Goal: Task Accomplishment & Management: Manage account settings

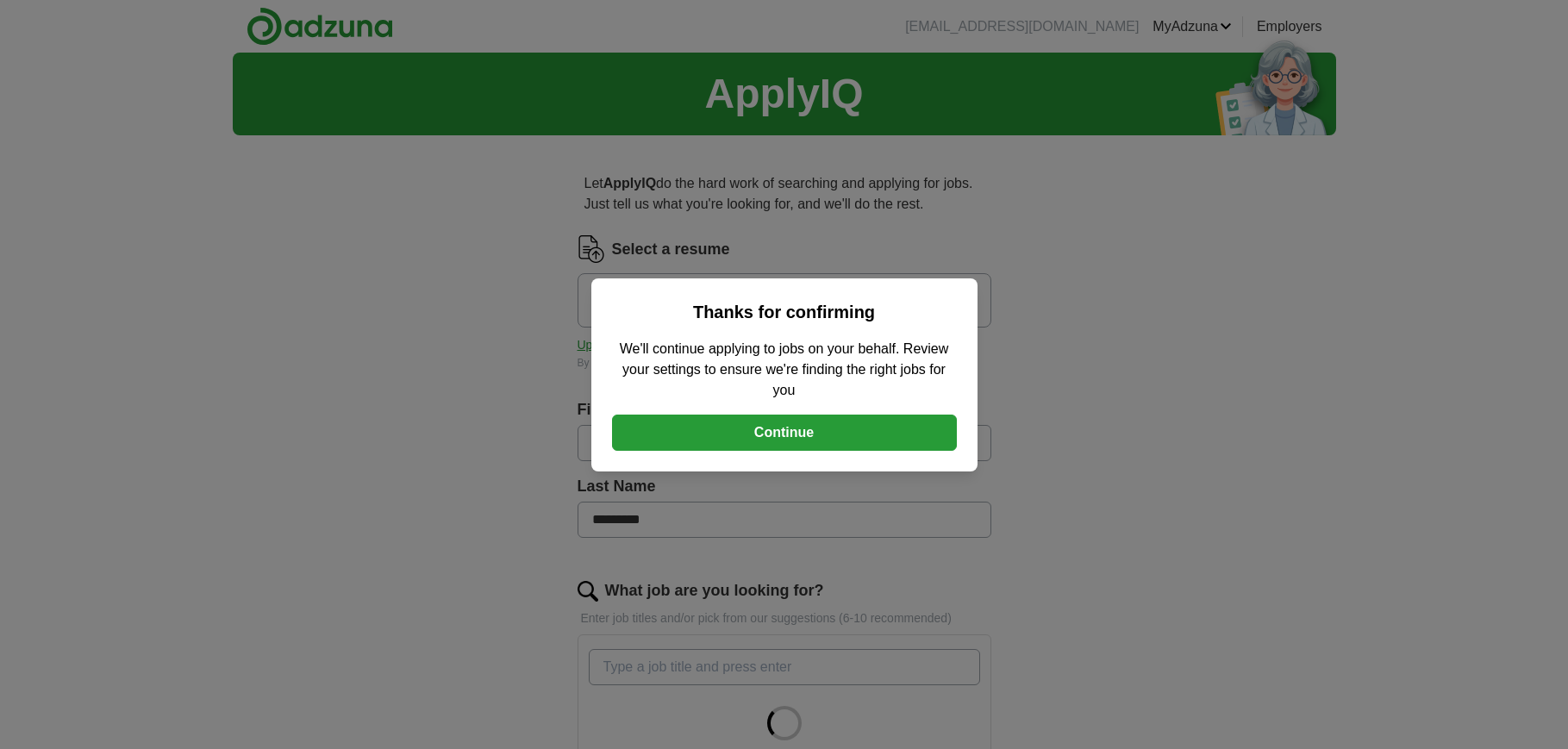
click at [792, 424] on button "Continue" at bounding box center [784, 432] width 344 height 36
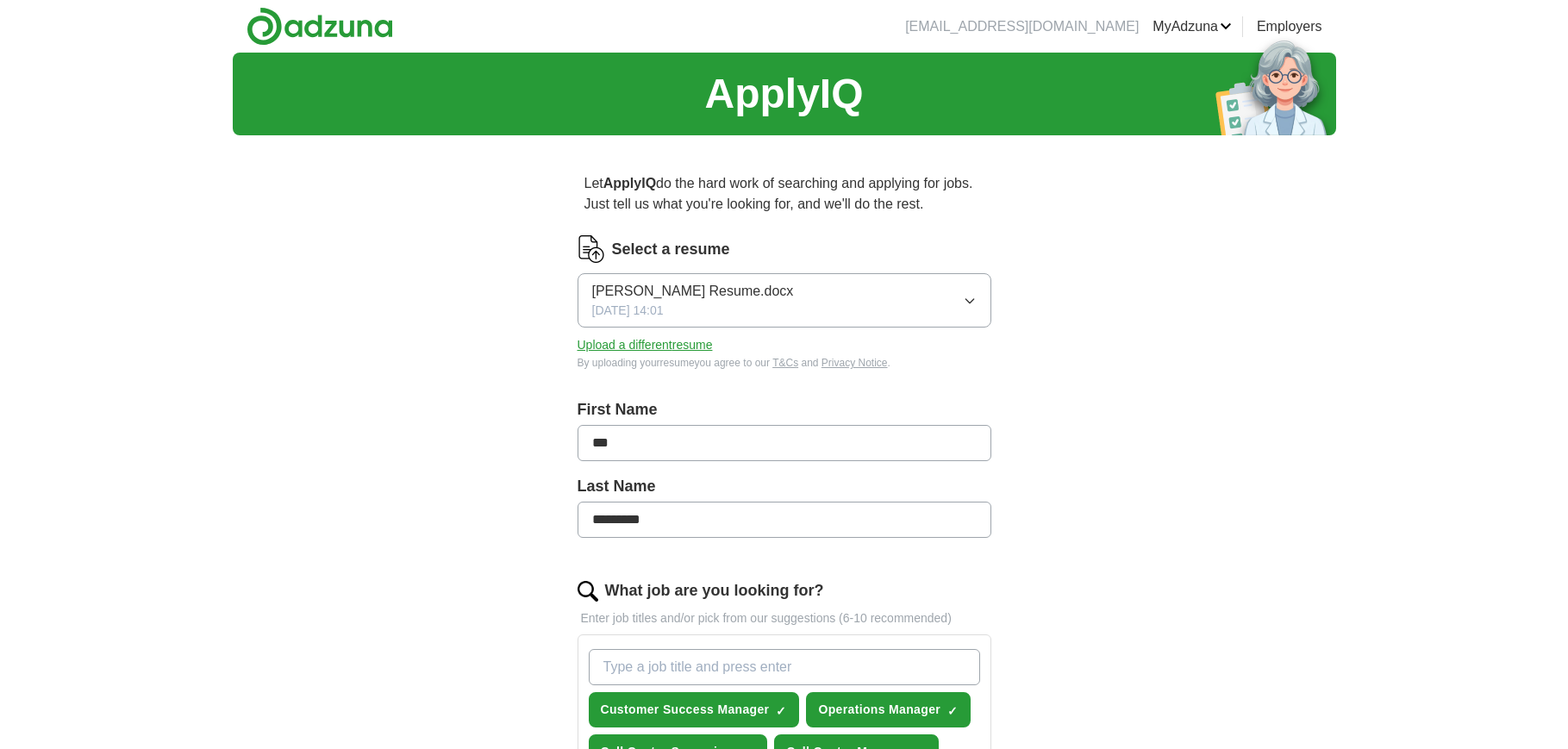
click at [972, 302] on icon "button" at bounding box center [970, 301] width 14 height 14
click at [693, 338] on button "Upload a different resume" at bounding box center [644, 344] width 135 height 18
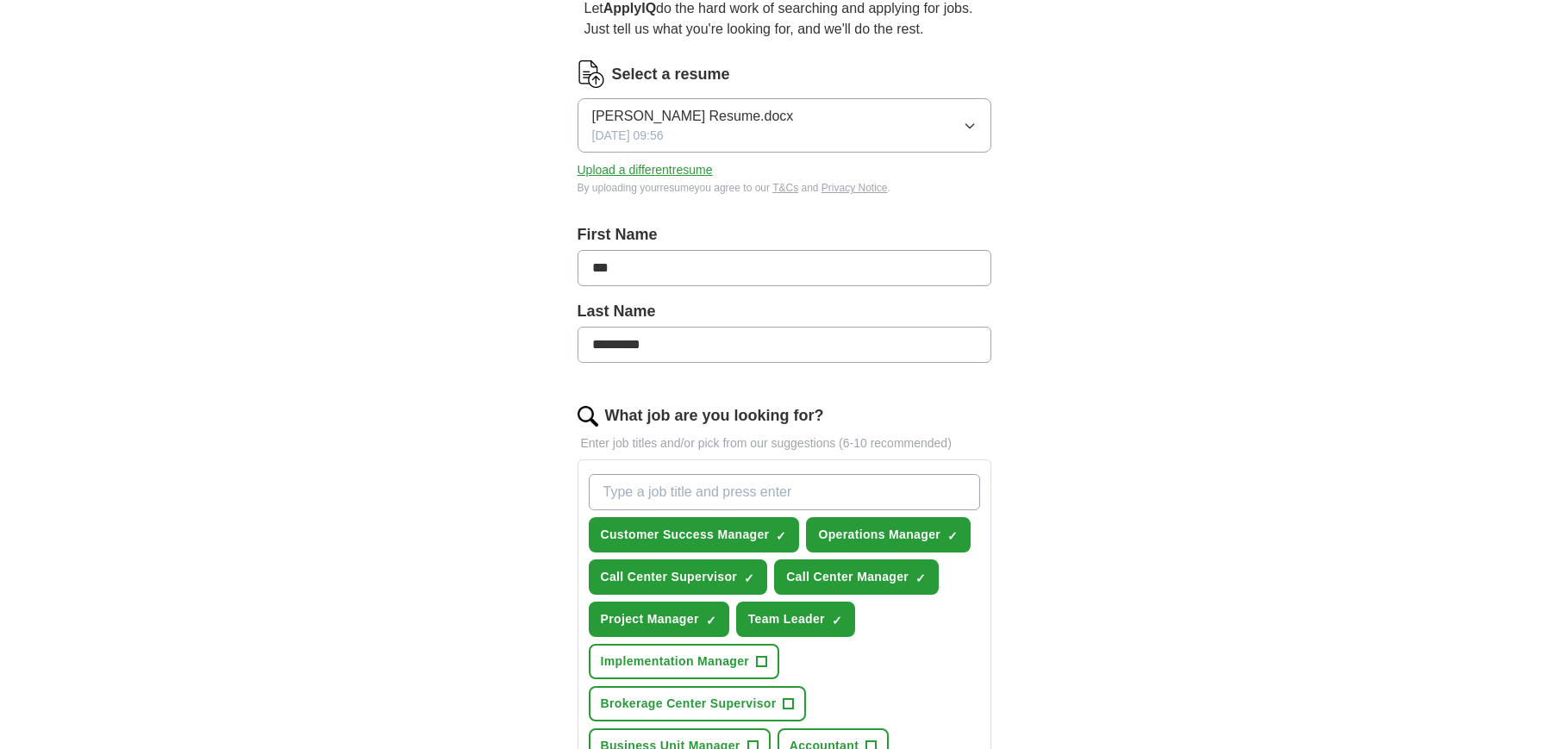
scroll to position [187, 0]
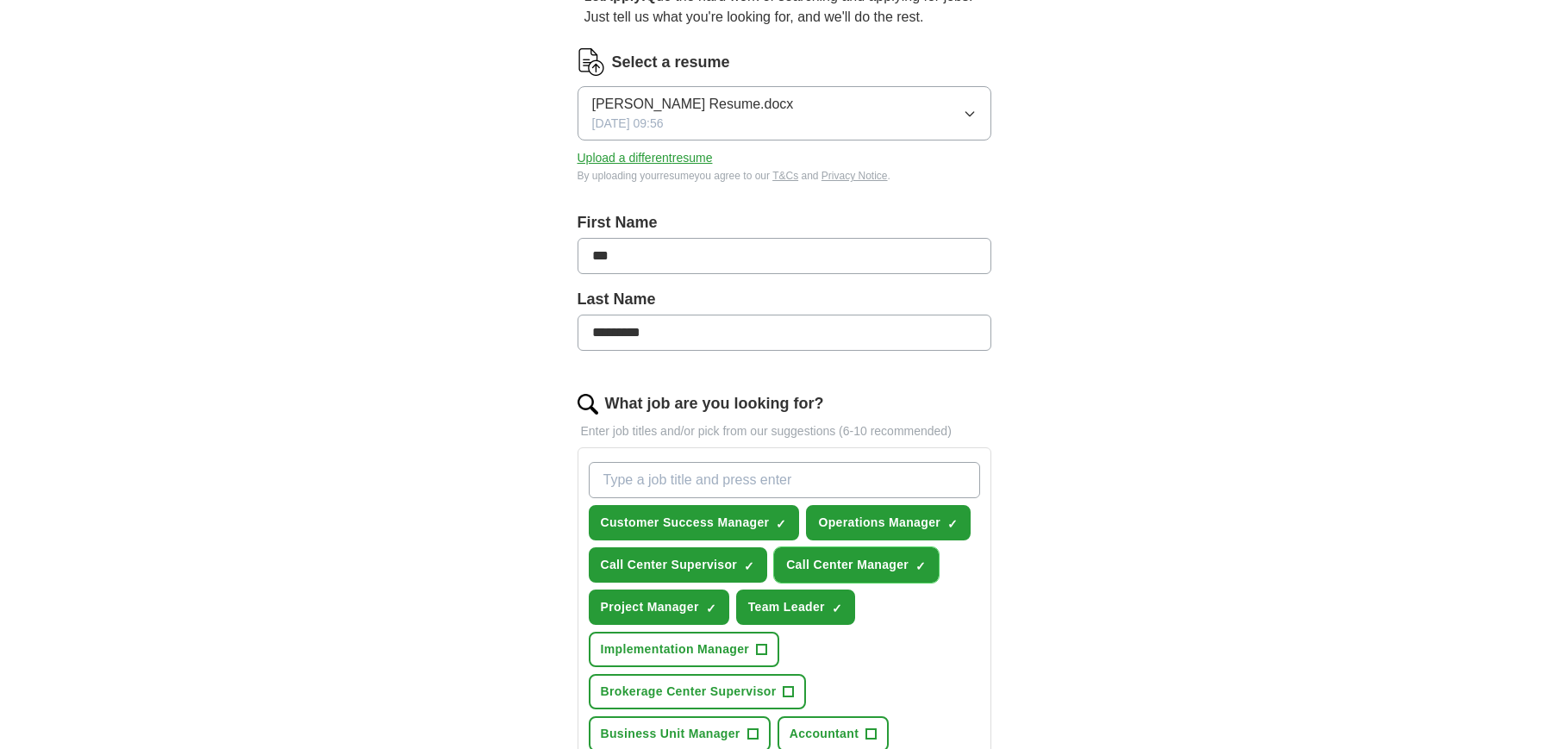
click at [0, 0] on span "×" at bounding box center [0, 0] width 0 height 0
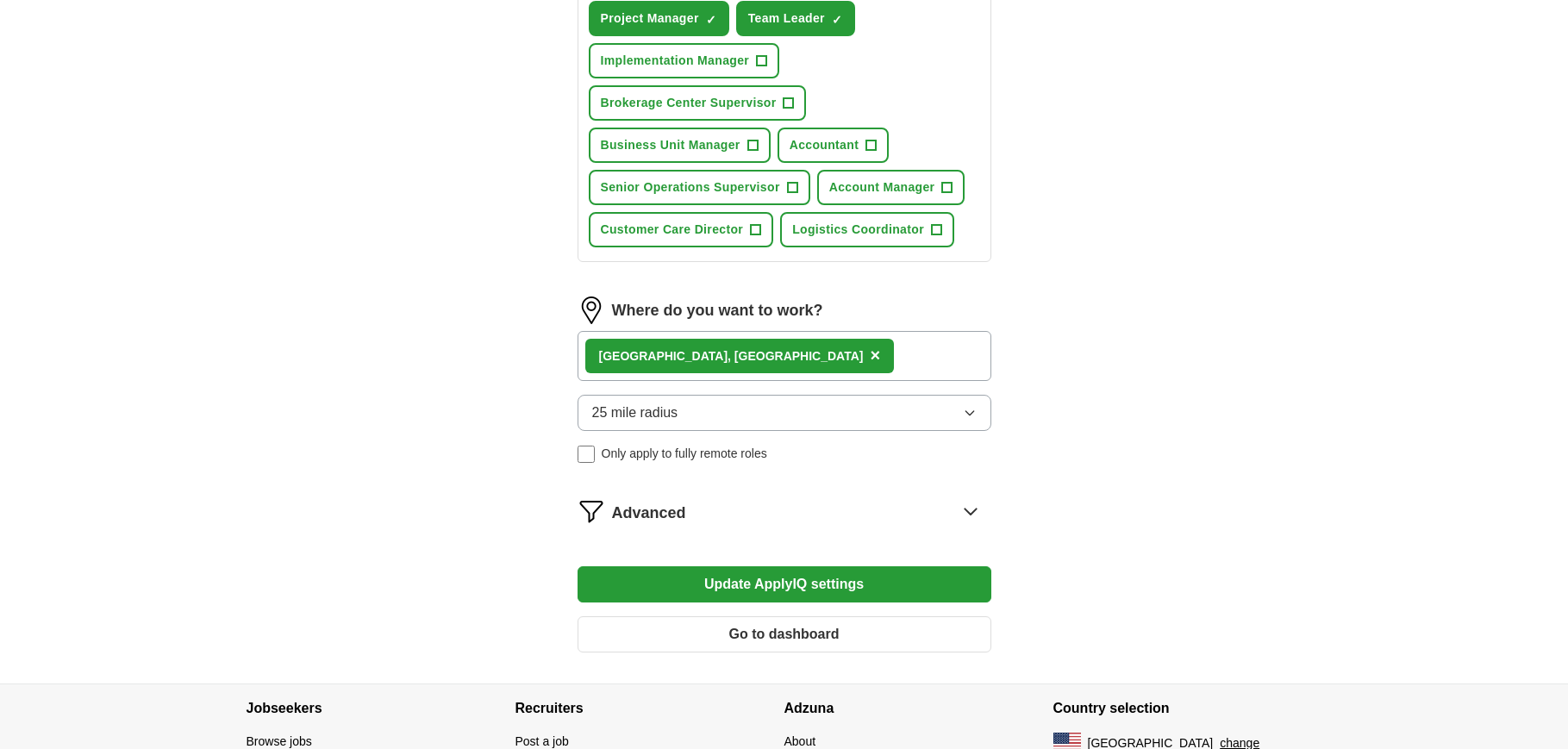
scroll to position [847, 0]
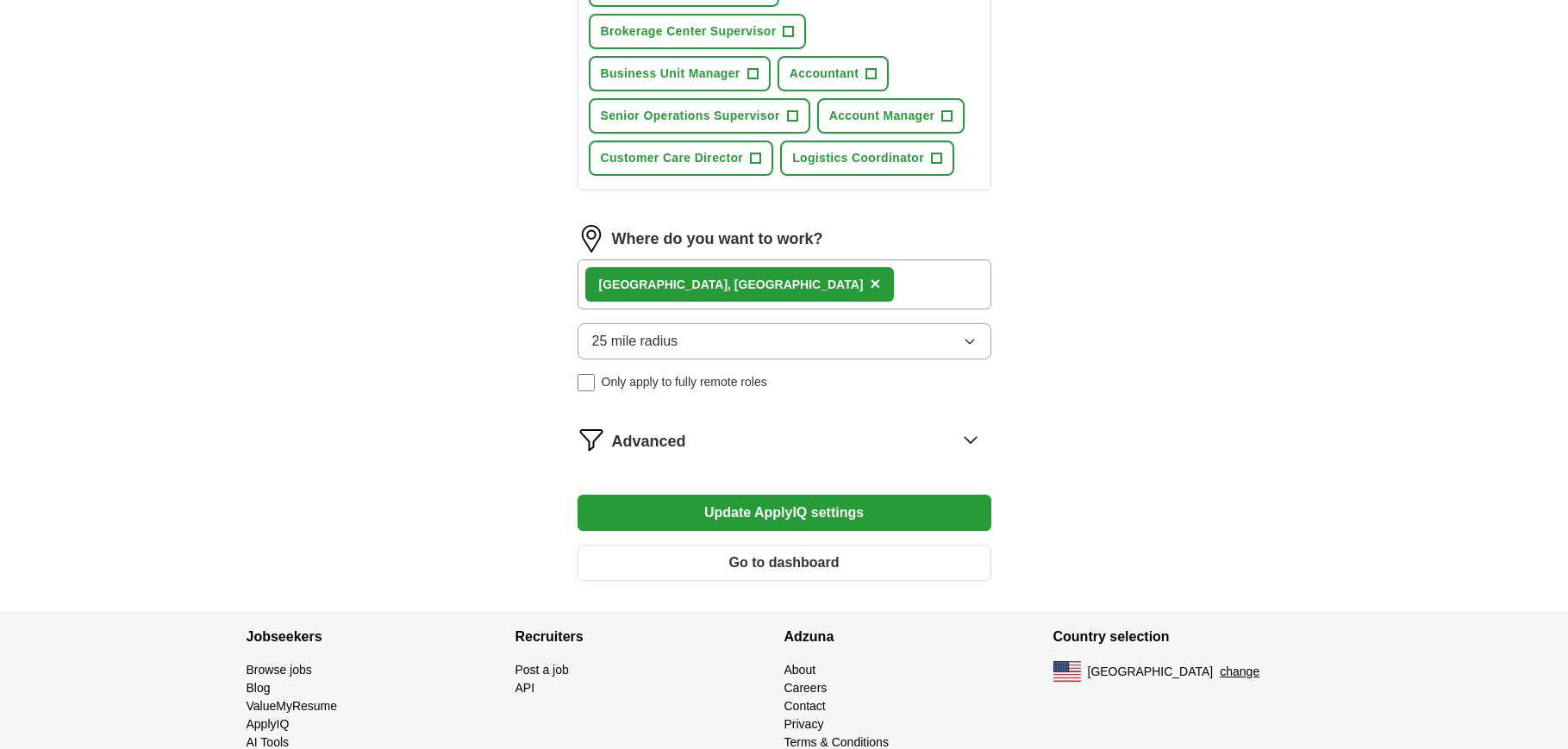
click at [837, 505] on button "Update ApplyIQ settings" at bounding box center [784, 513] width 414 height 36
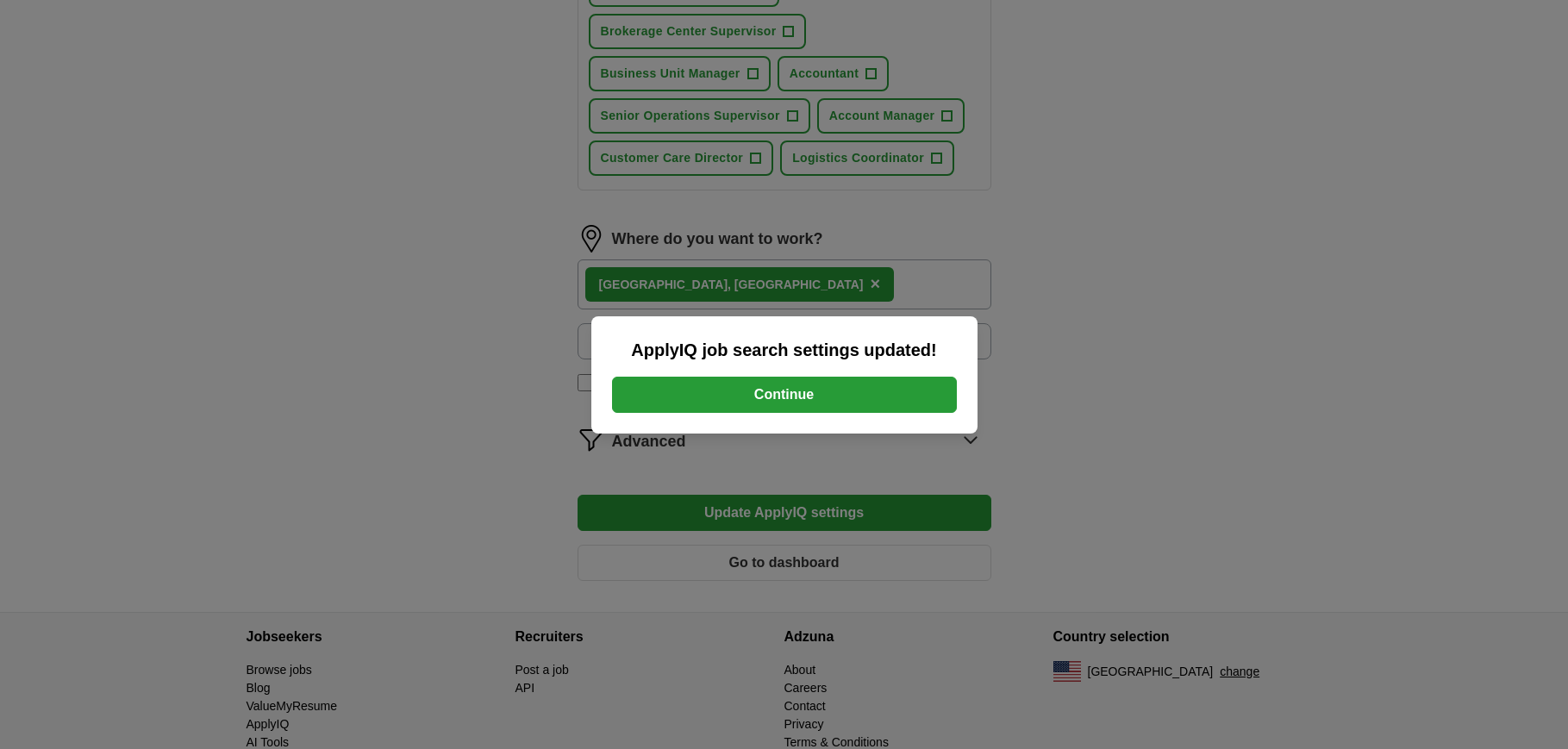
click at [796, 398] on button "Continue" at bounding box center [784, 394] width 344 height 36
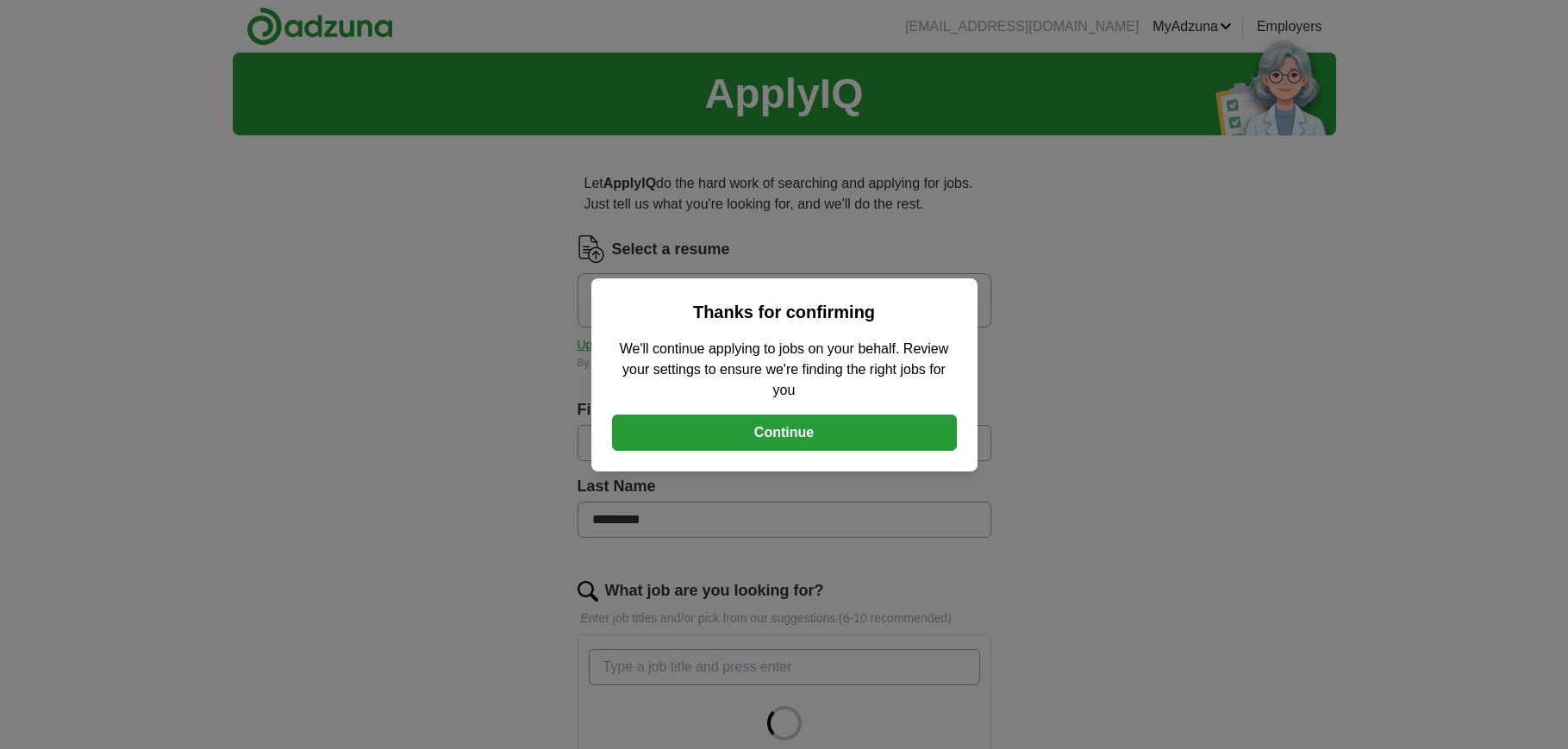
click at [829, 426] on button "Continue" at bounding box center [784, 432] width 344 height 36
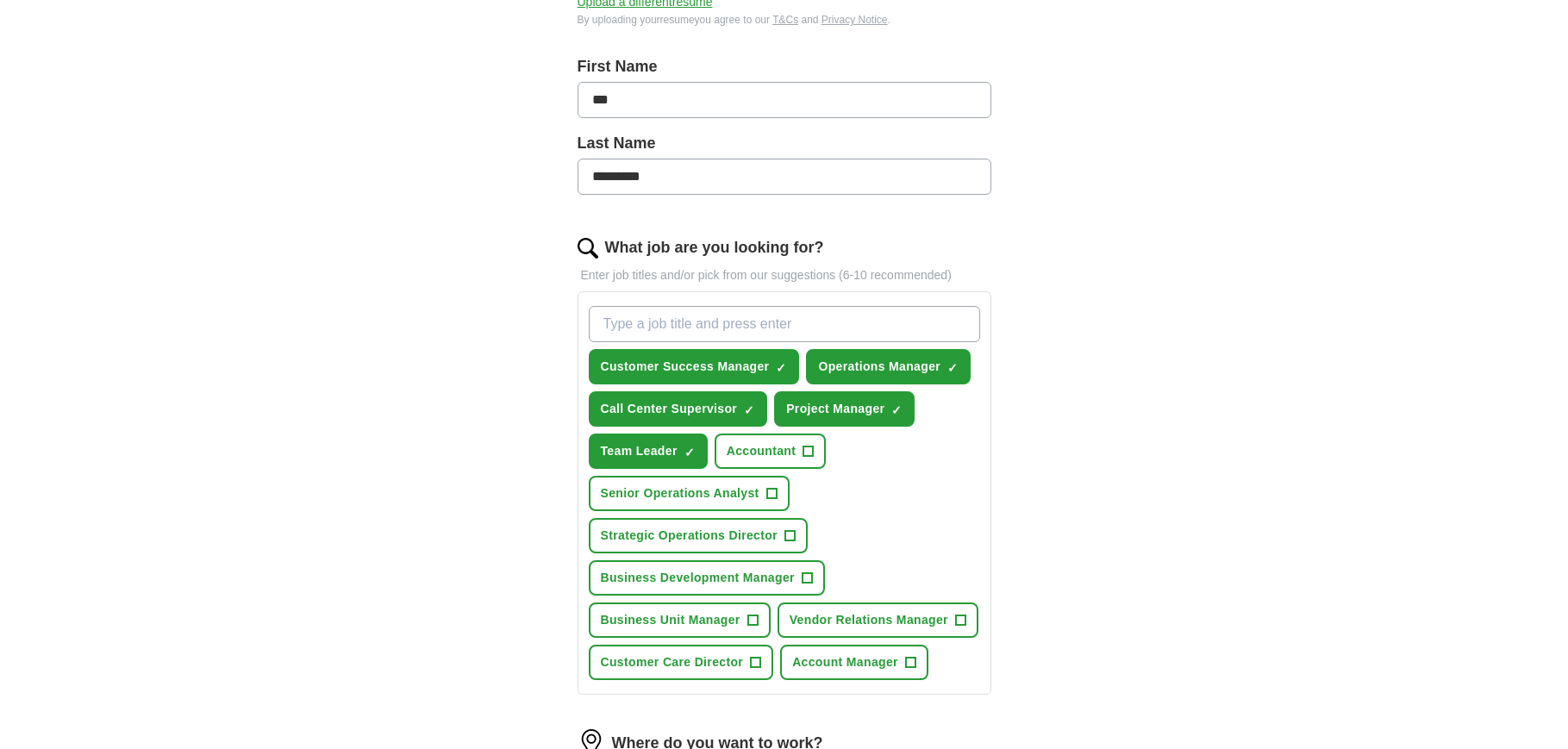
scroll to position [342, 0]
